Goal: Task Accomplishment & Management: Manage account settings

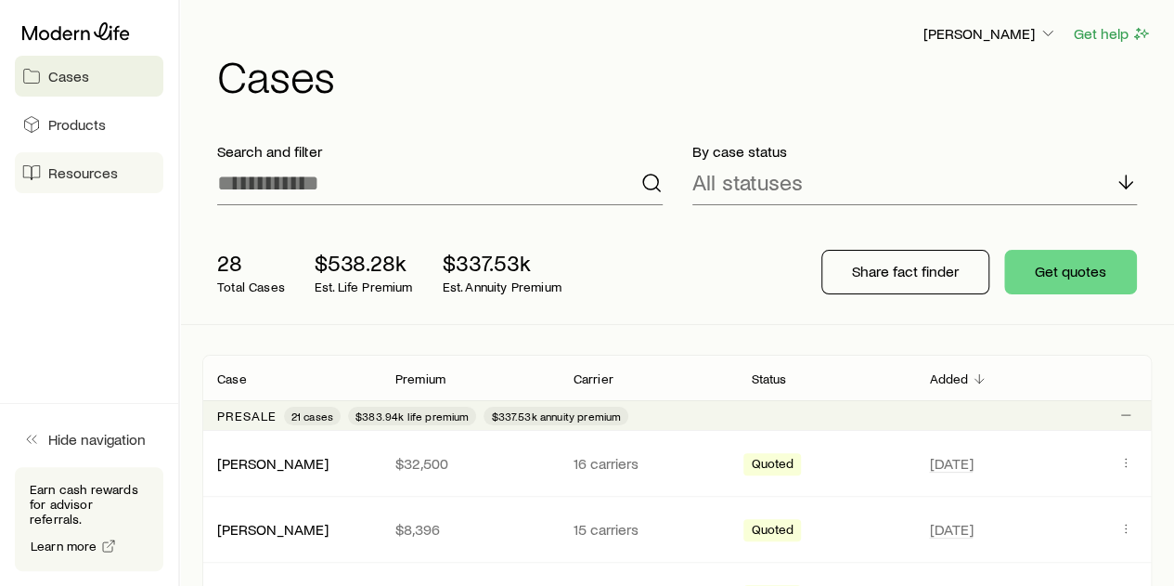
click at [71, 173] on span "Resources" at bounding box center [83, 172] width 70 height 19
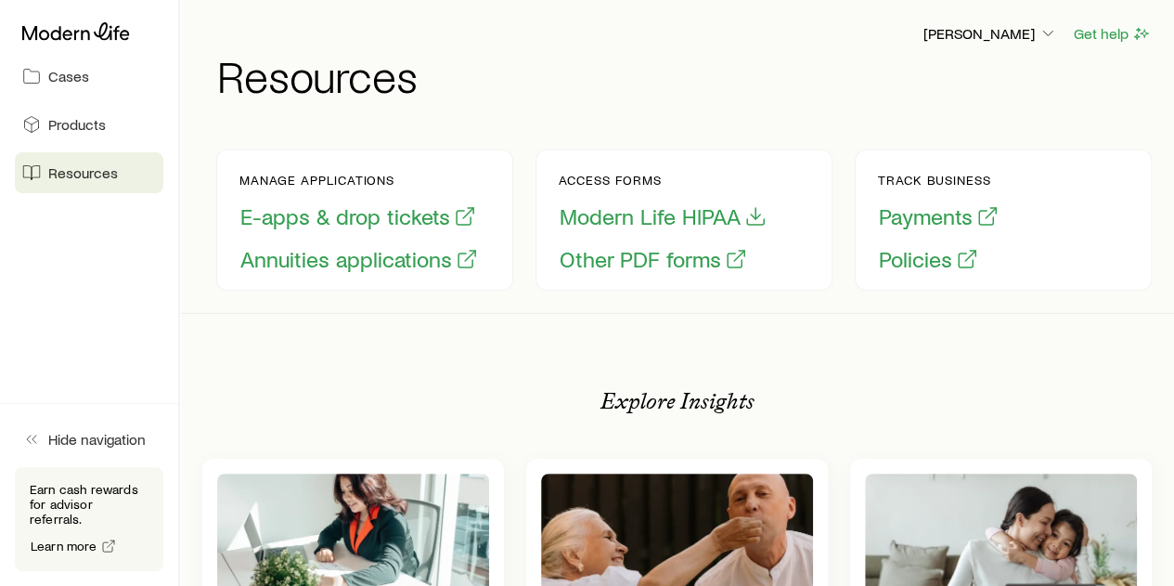
scroll to position [0, 319]
click at [913, 219] on button "Payments" at bounding box center [939, 216] width 122 height 29
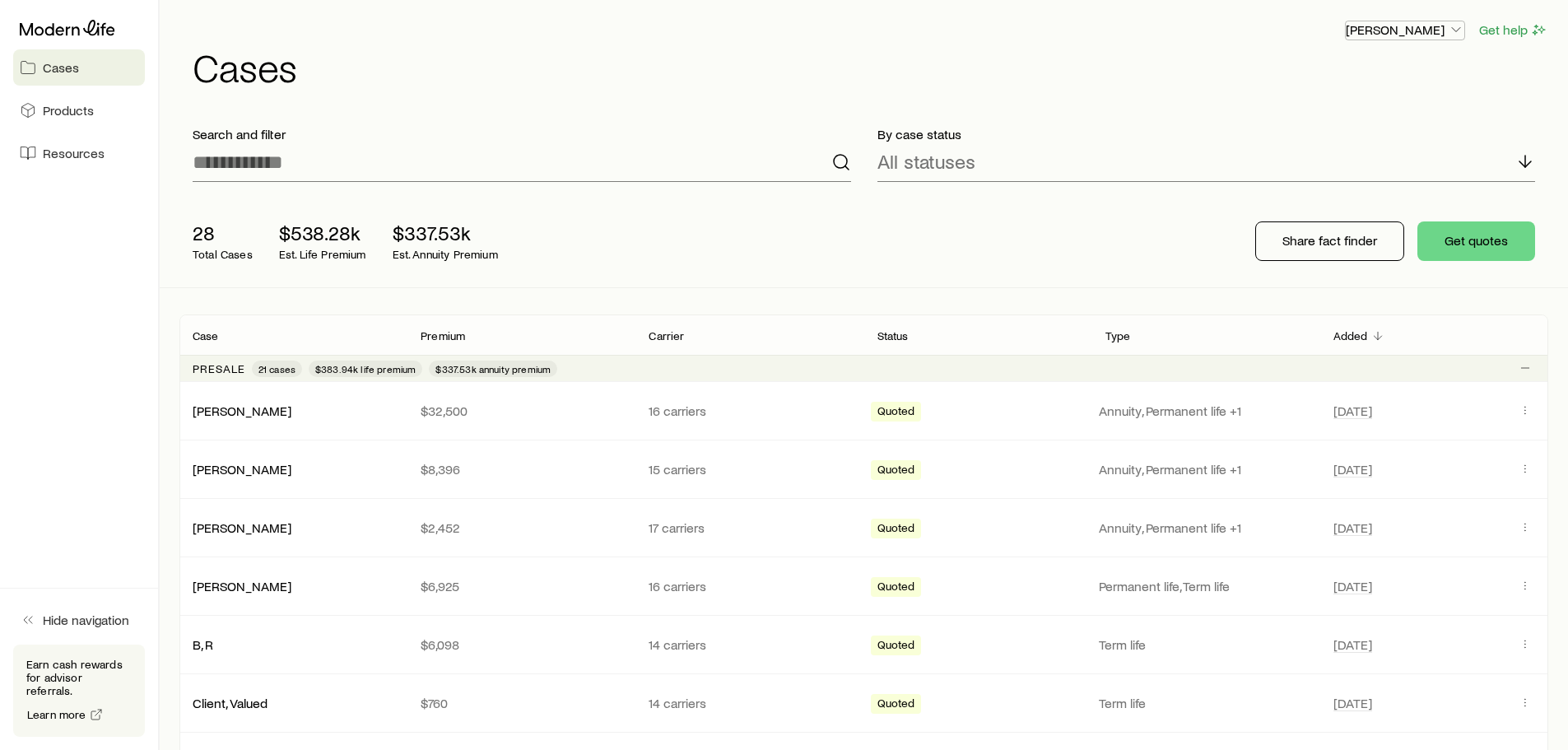
click at [1457, 28] on icon "button" at bounding box center [1456, 29] width 17 height 17
click at [1458, 27] on icon "button" at bounding box center [1456, 29] width 17 height 17
click at [1332, 199] on span "Sign out" at bounding box center [1327, 198] width 45 height 17
